Goal: Check status: Check status

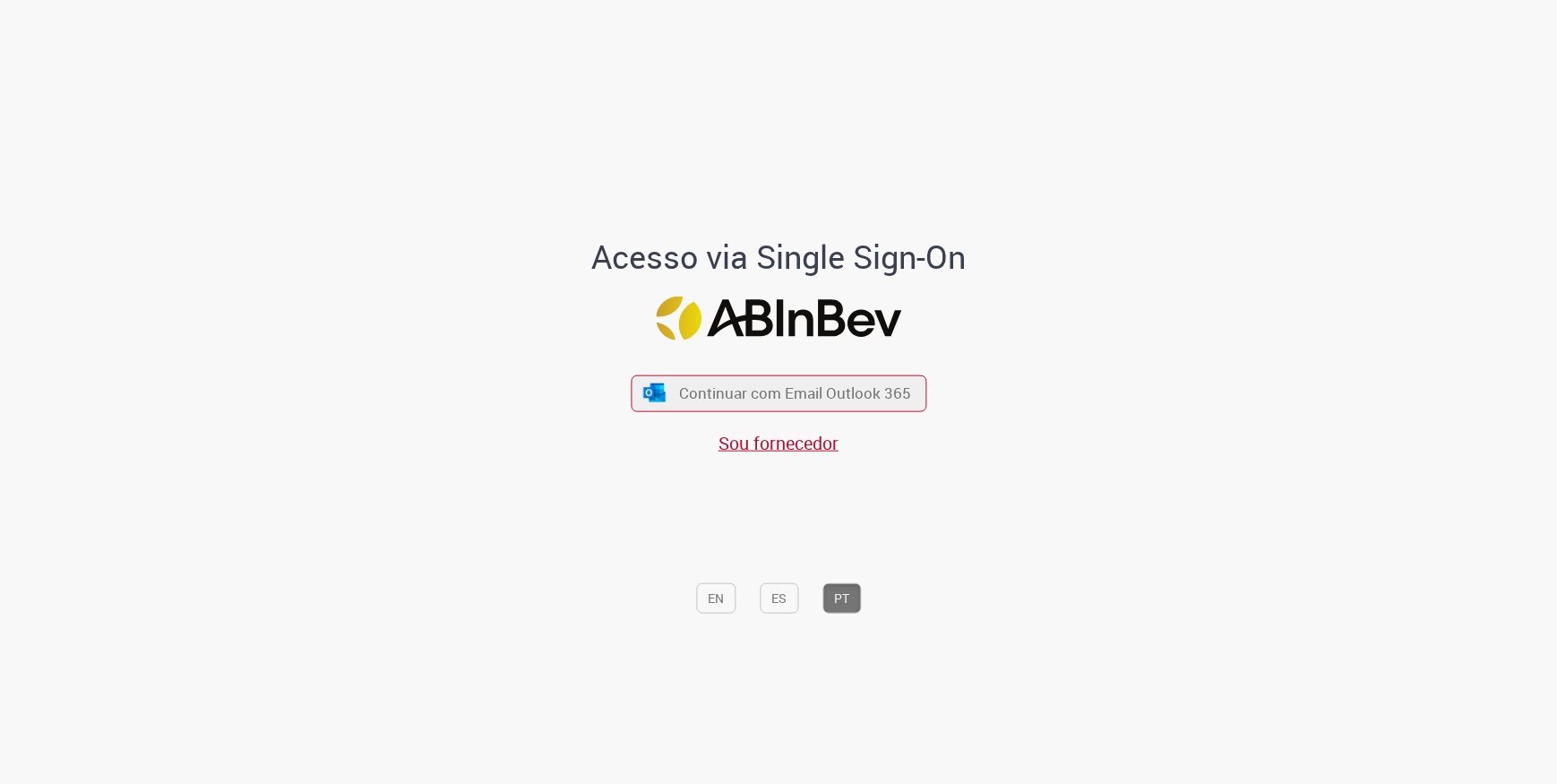
click at [723, 373] on div "Continuar com Email Outlook 365 Sou fornecedor" at bounding box center [778, 405] width 295 height 99
click at [722, 391] on span "Continuar com Email Outlook 365" at bounding box center [795, 392] width 236 height 21
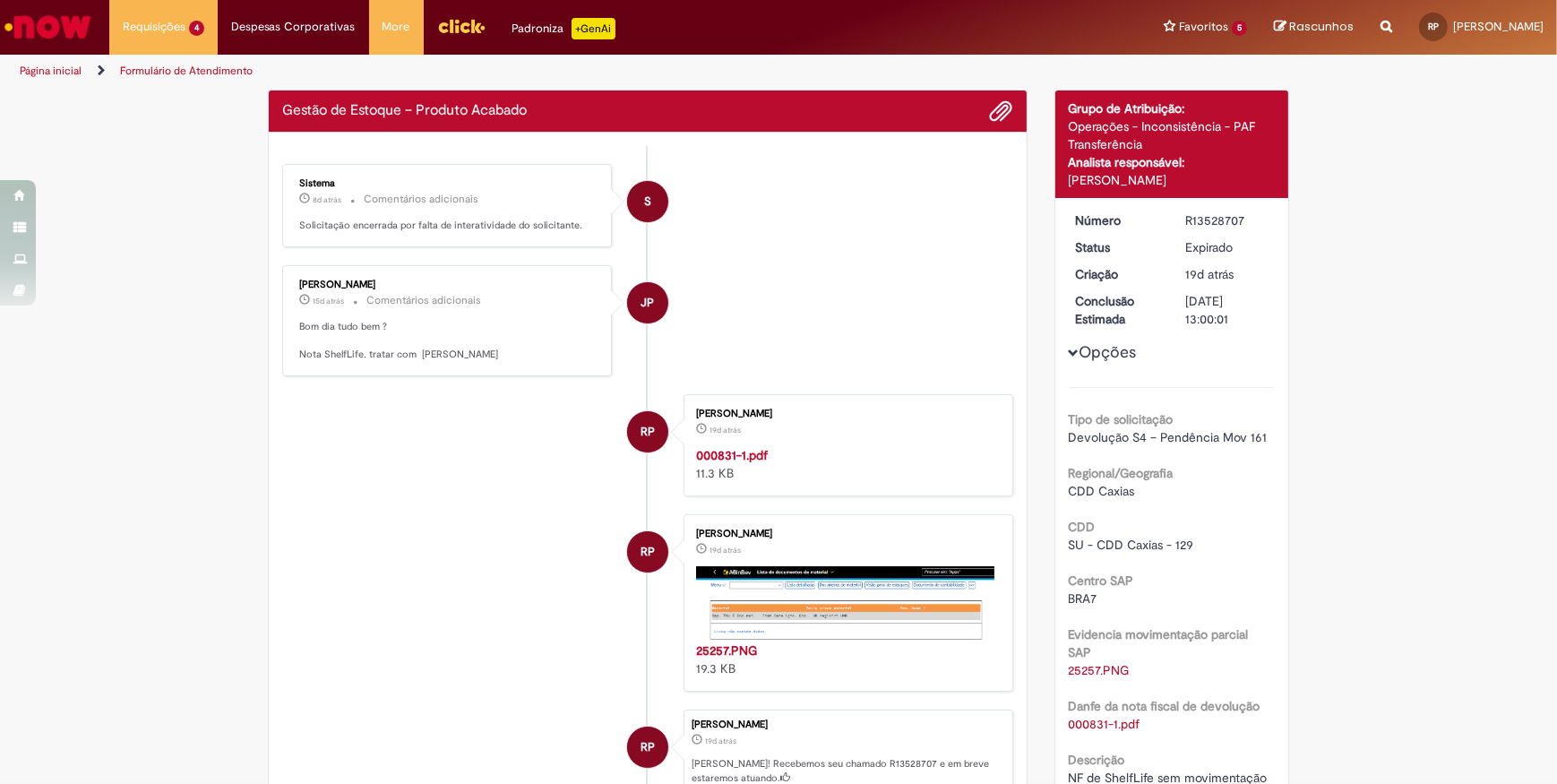
click at [410, 546] on li "RP Rafael Barcelos Pra 19d atrás 19 dias atrás 25257.PNG 19.3 KB" at bounding box center [648, 603] width 731 height 178
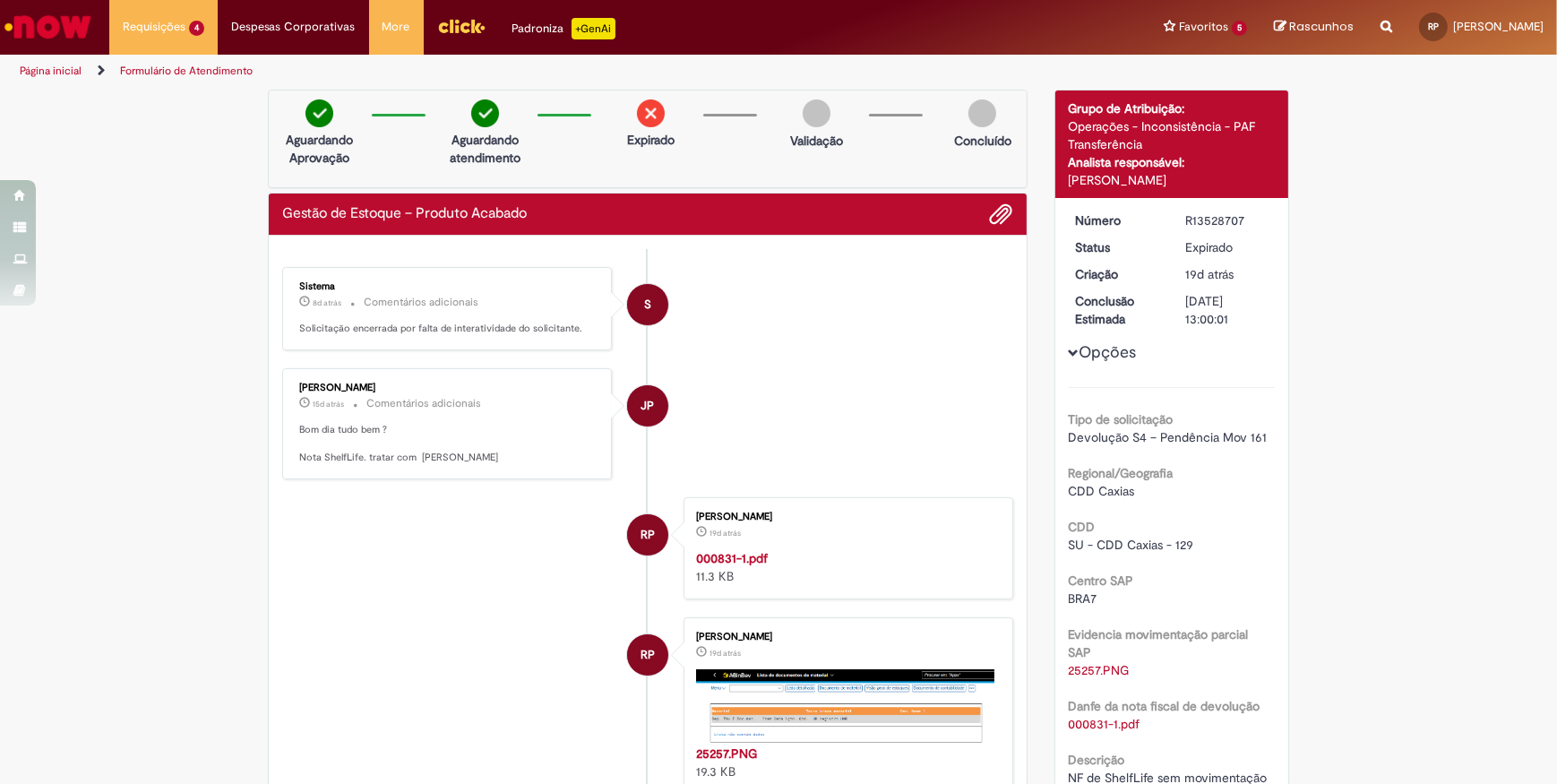
click at [1193, 219] on div "R13528707" at bounding box center [1226, 220] width 83 height 18
copy div "R13528707"
drag, startPoint x: 102, startPoint y: 346, endPoint x: 112, endPoint y: 346, distance: 10.0
click at [103, 346] on div "Verificar Código de Barras Aguardando Aprovação Aguardando atendimento Expirado…" at bounding box center [778, 550] width 1557 height 921
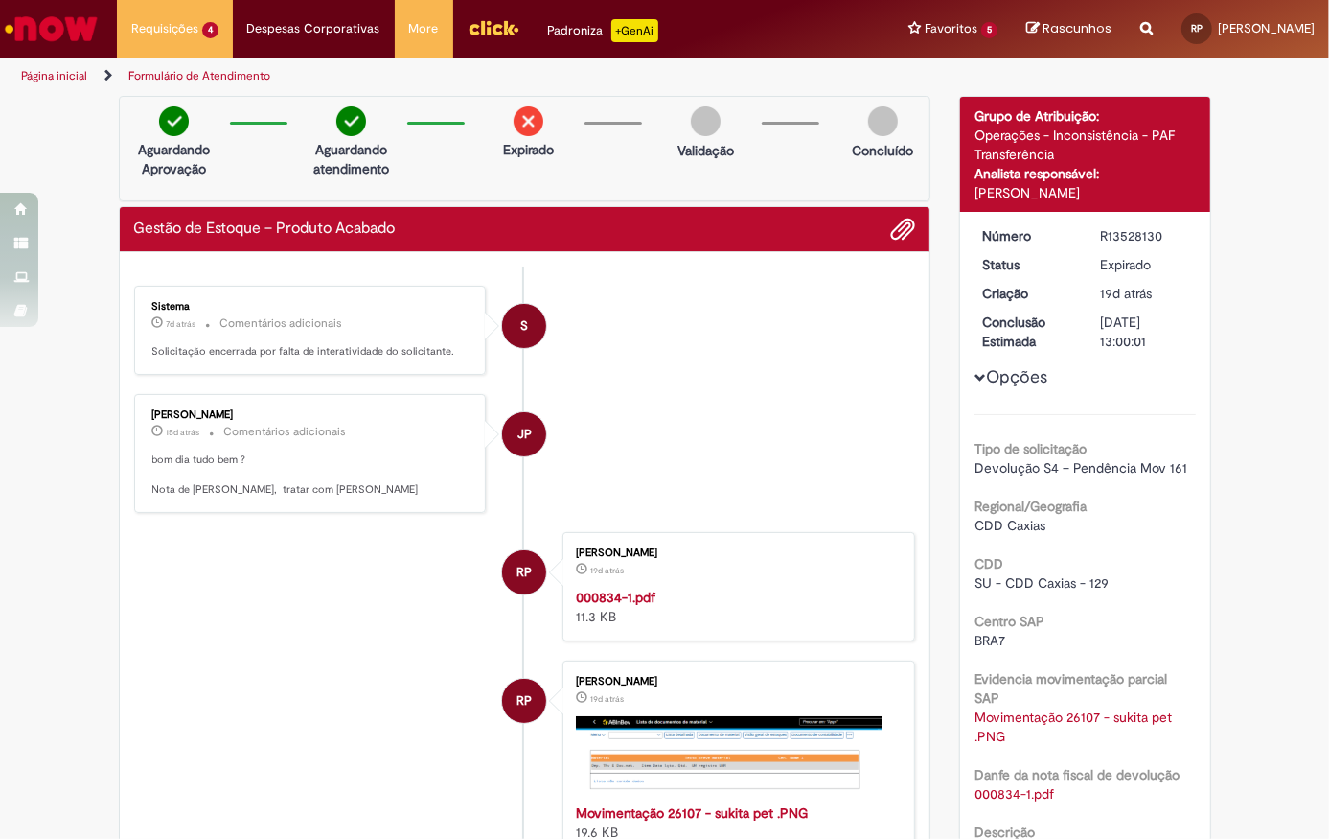
click at [1119, 232] on div "R13528130" at bounding box center [1144, 235] width 89 height 19
copy div "R13528130"
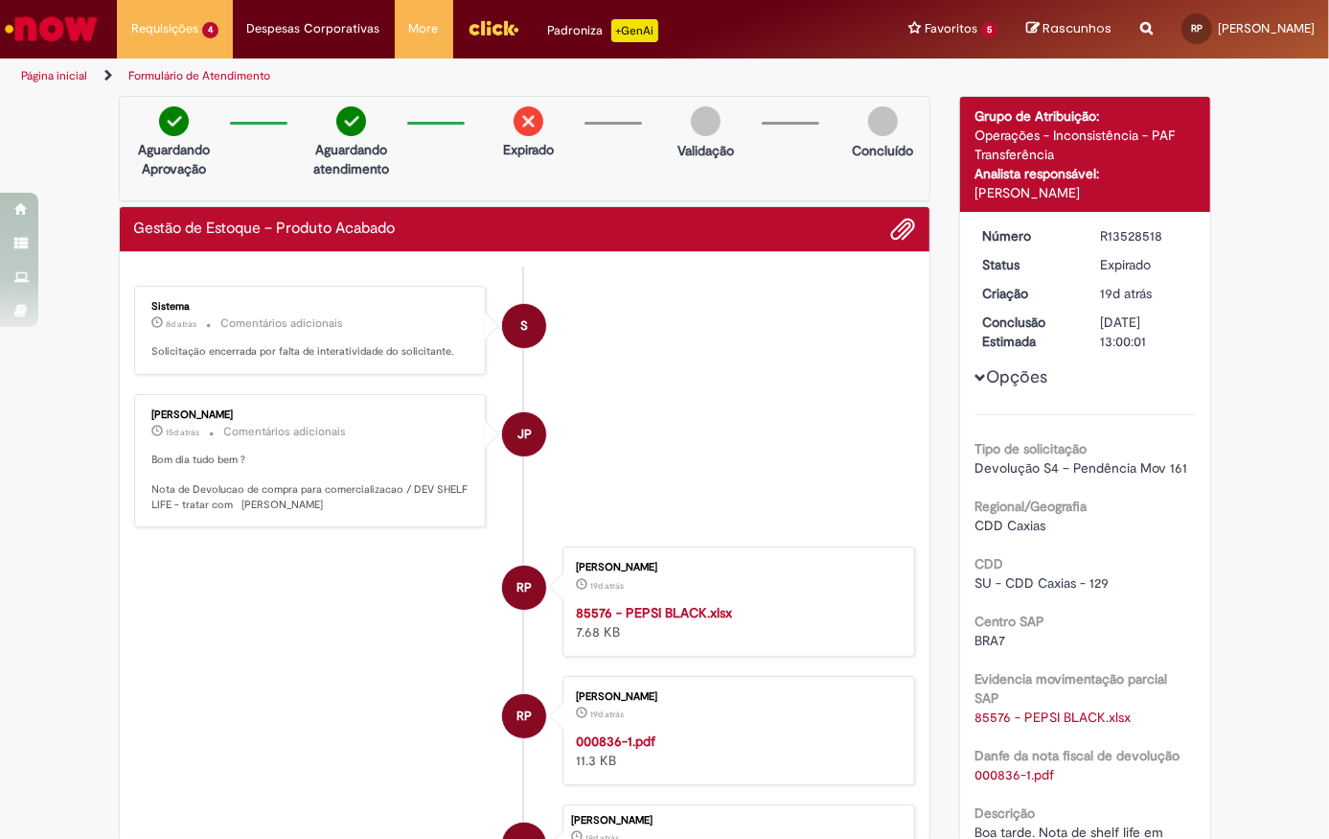
click at [1123, 239] on div "R13528518" at bounding box center [1144, 235] width 89 height 19
copy div "R13528518"
click at [311, 680] on li "RP [PERSON_NAME] 19d atrás 19 dias atrás 000836-1.pdf 11.3 KB" at bounding box center [525, 730] width 782 height 109
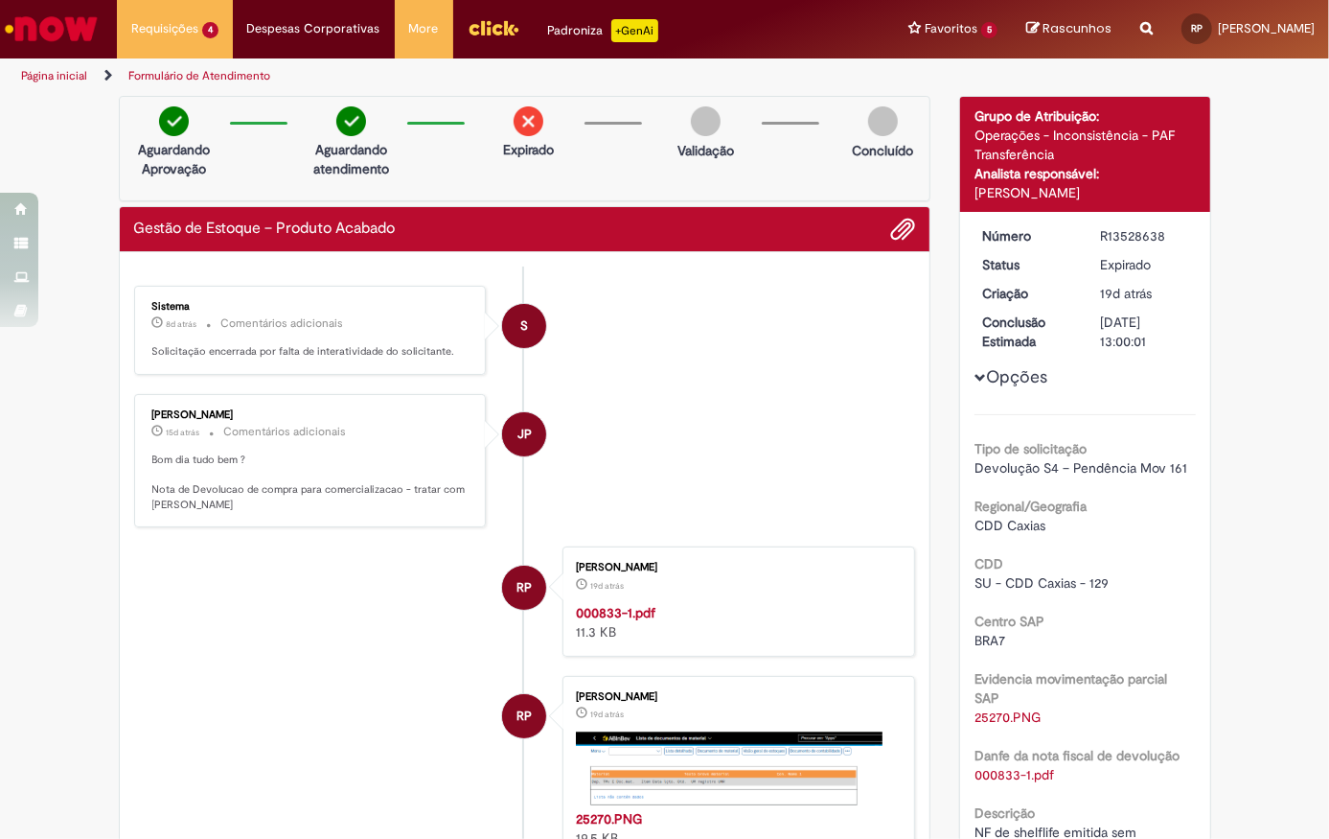
click at [1141, 242] on div "R13528638" at bounding box center [1144, 235] width 89 height 19
copy div "R13528638"
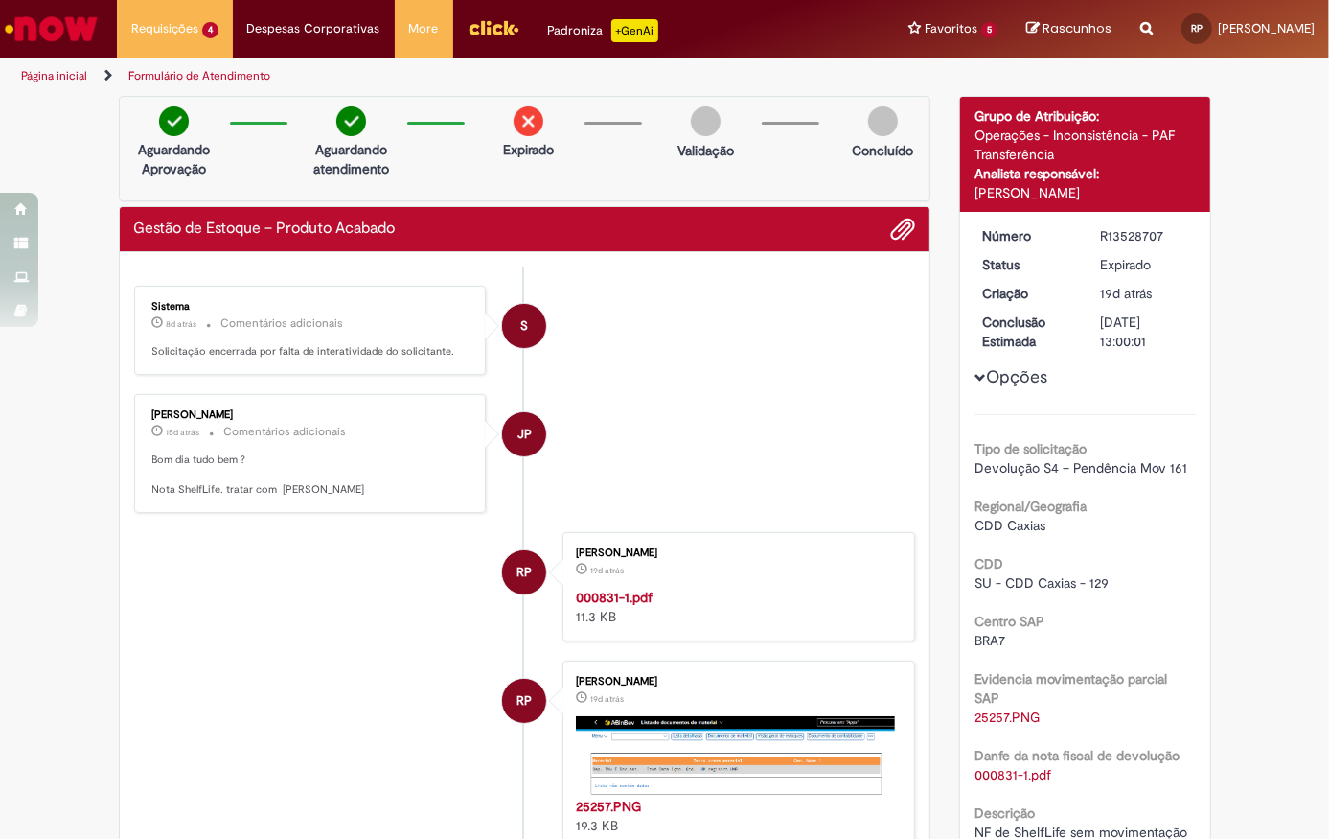
click at [1127, 230] on div "R13528707" at bounding box center [1144, 235] width 89 height 19
click at [1128, 230] on div "R13528707" at bounding box center [1144, 235] width 89 height 19
copy div "R13528707"
click at [340, 676] on li "RP [PERSON_NAME] 19d atrás 19 dias atrás 25257.PNG 19.3 KB" at bounding box center [525, 755] width 782 height 190
